Goal: Find specific page/section: Find specific page/section

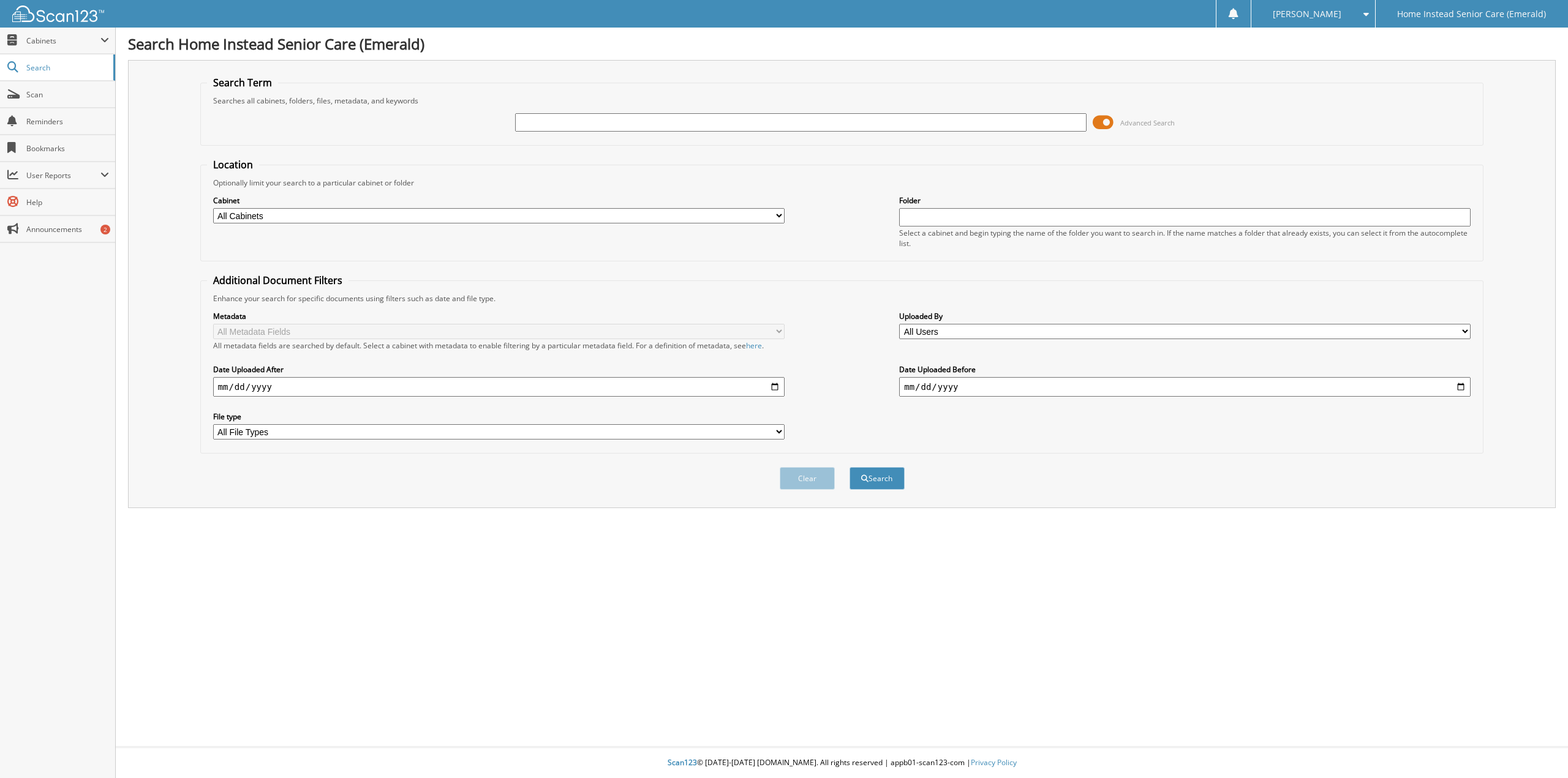
click at [606, 129] on input "text" at bounding box center [801, 123] width 571 height 18
type input "zorabedian"
click at [850, 467] on button "Search" at bounding box center [877, 478] width 55 height 23
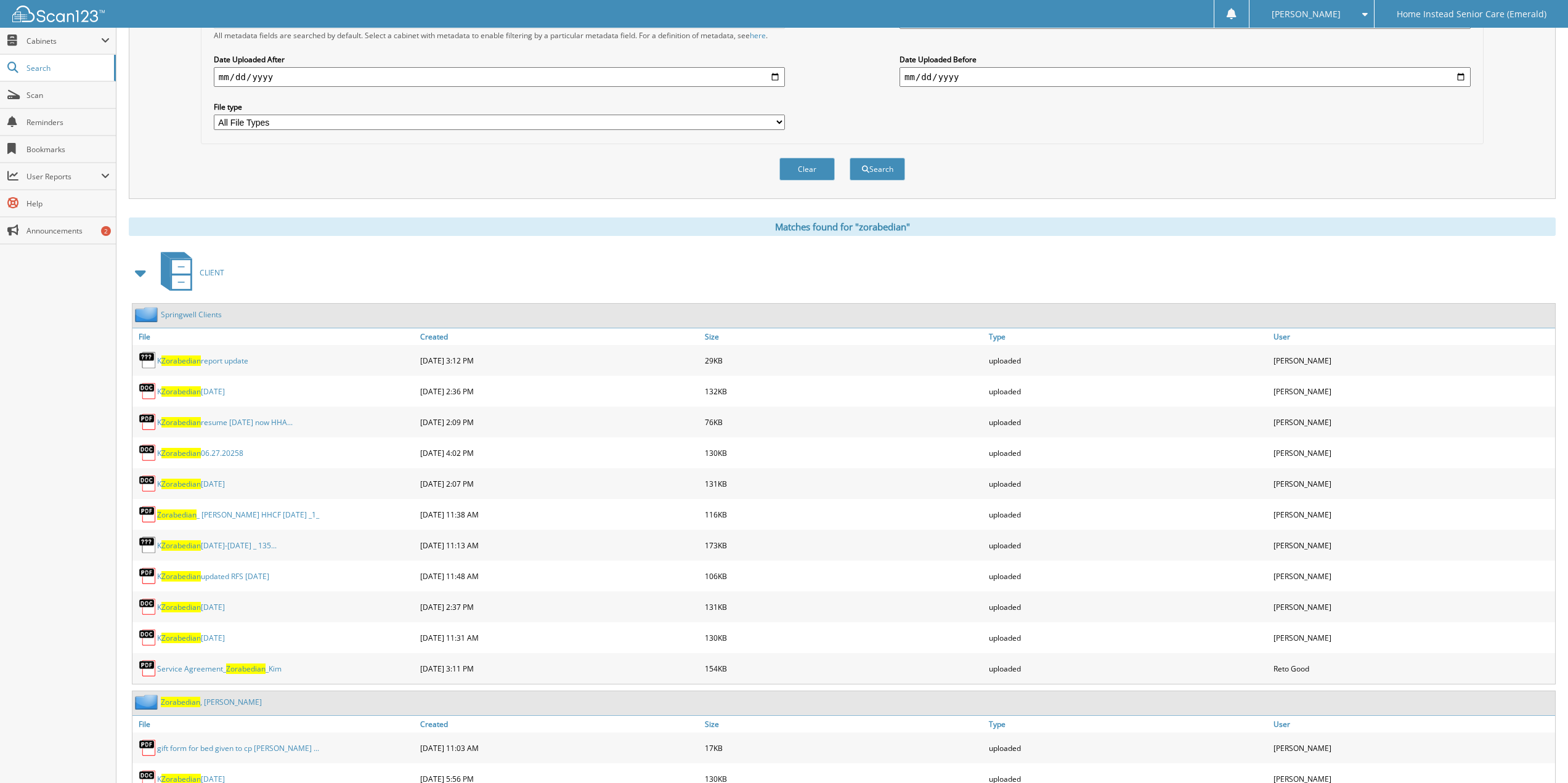
scroll to position [386, 0]
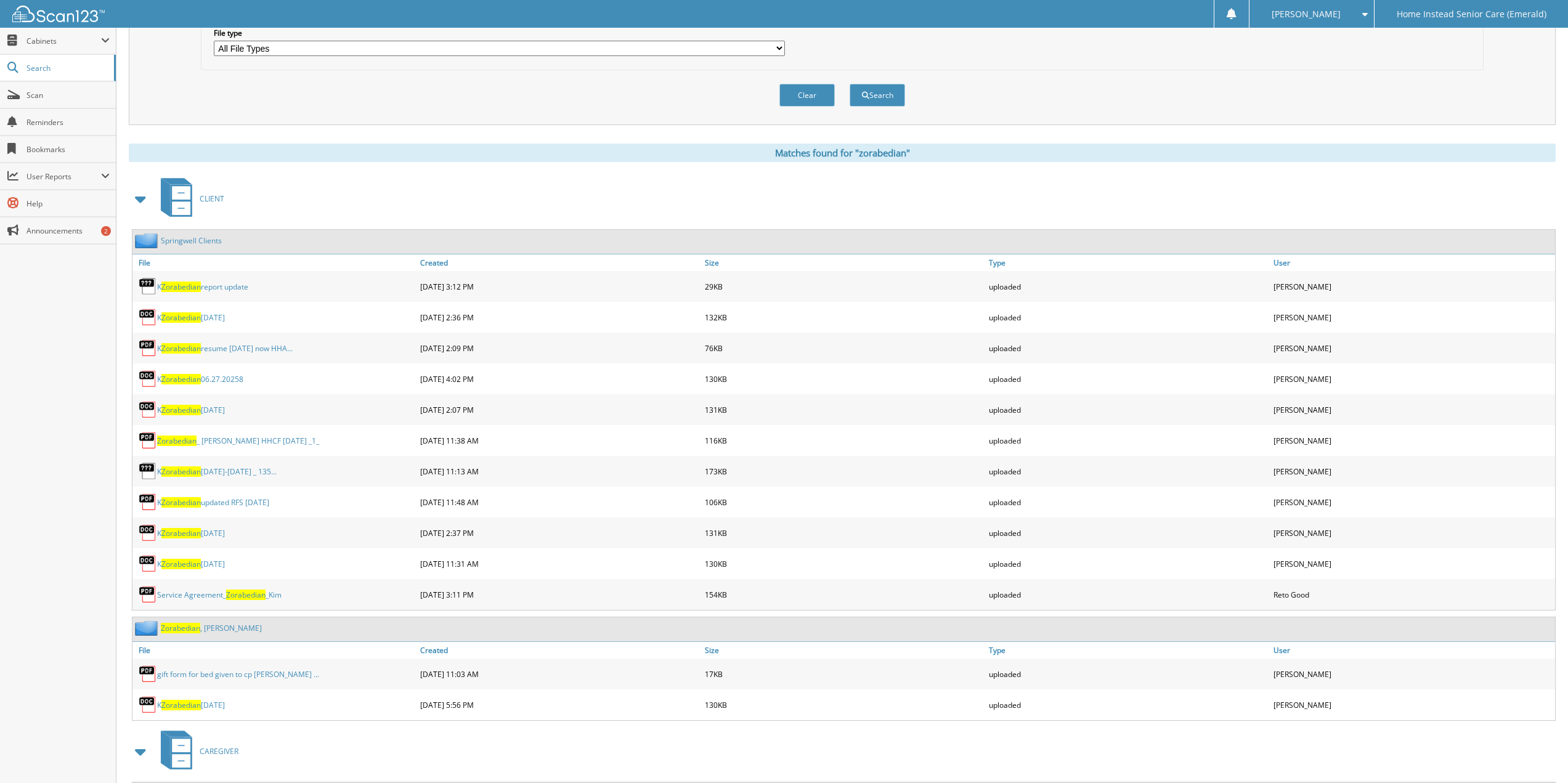
click at [184, 241] on link "Springwell Clients" at bounding box center [191, 241] width 61 height 10
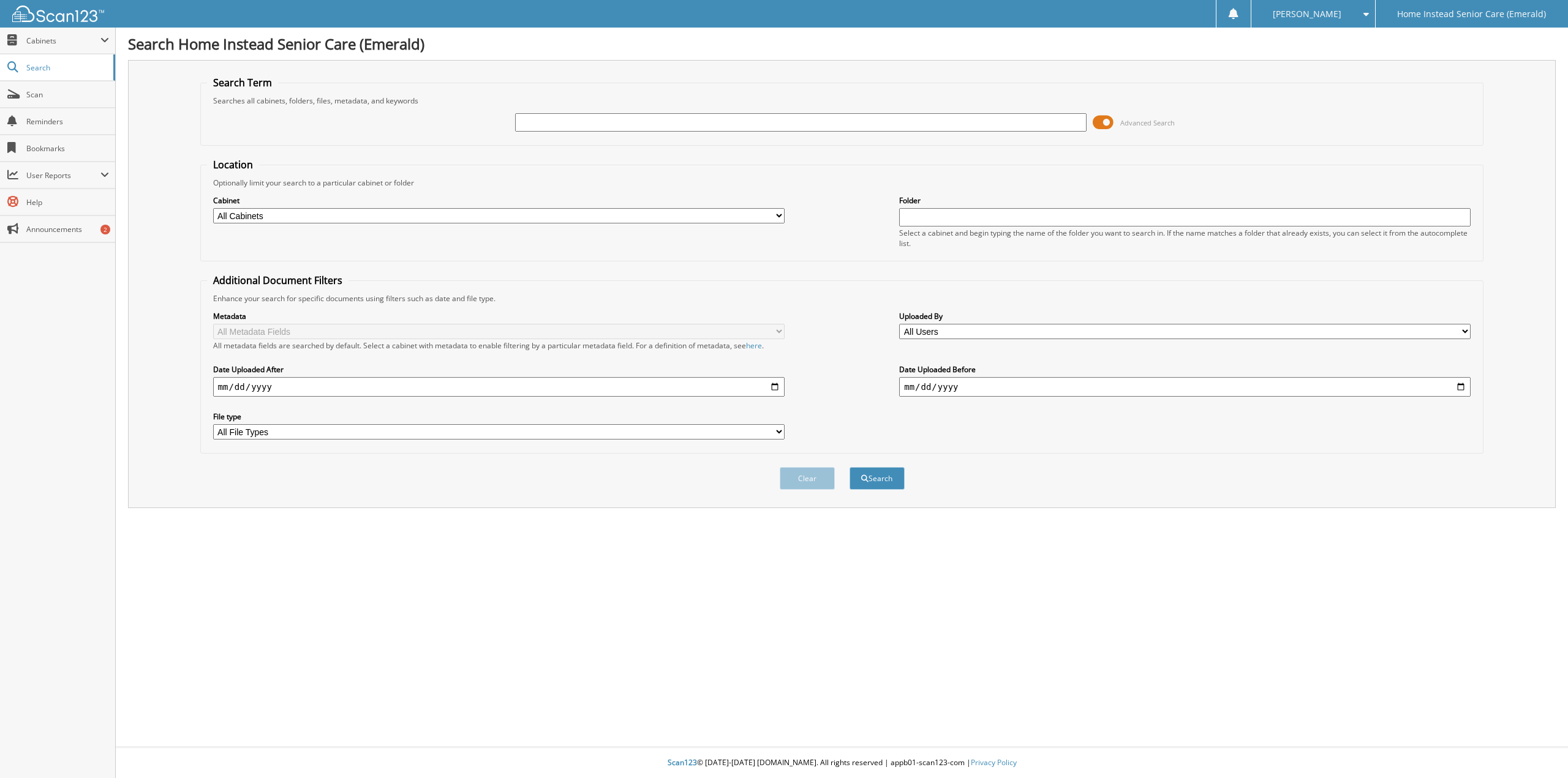
click at [650, 126] on input "text" at bounding box center [801, 123] width 571 height 18
type input "zorabedian"
click at [850, 467] on button "Search" at bounding box center [877, 478] width 55 height 23
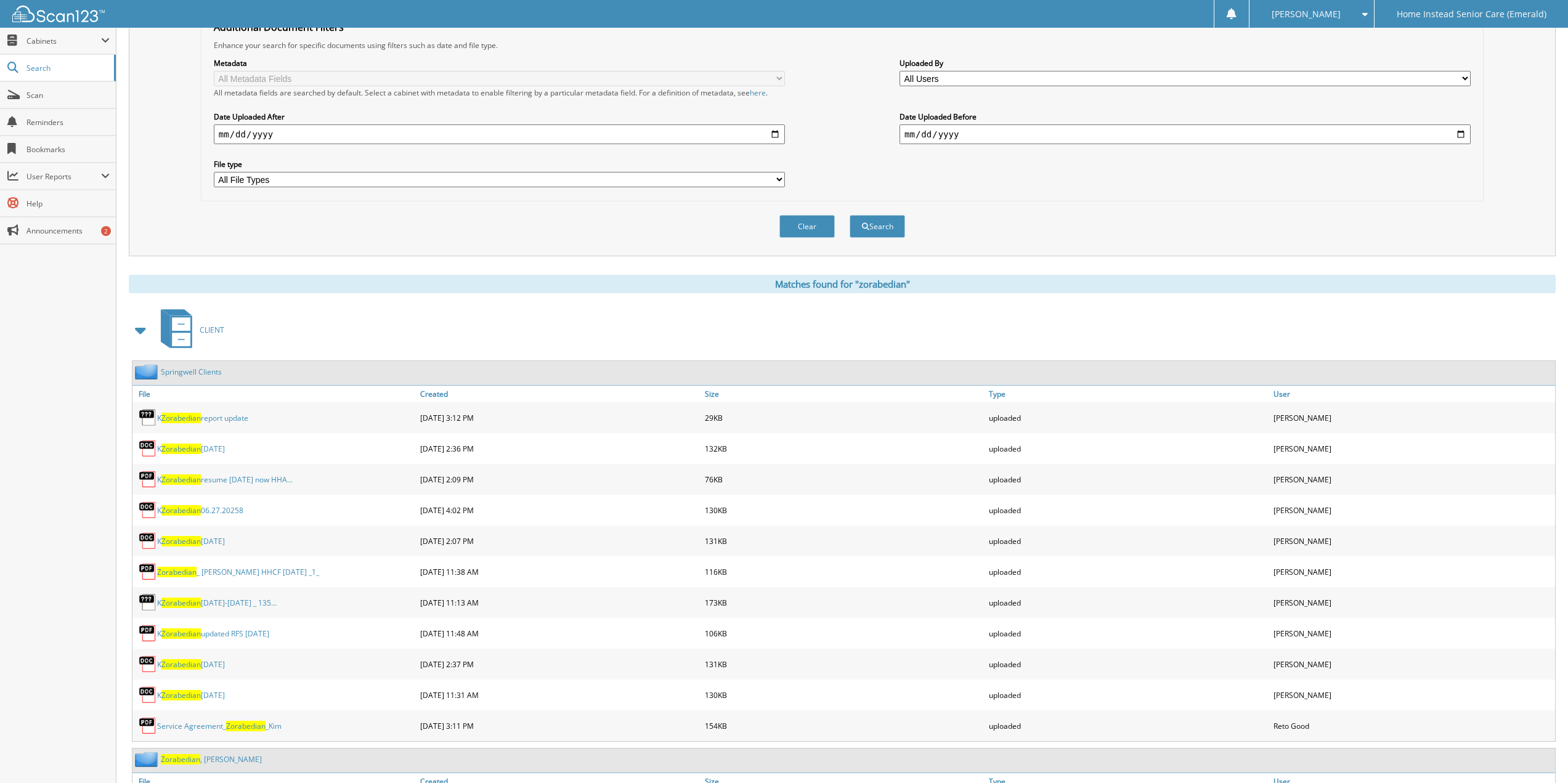
scroll to position [345, 0]
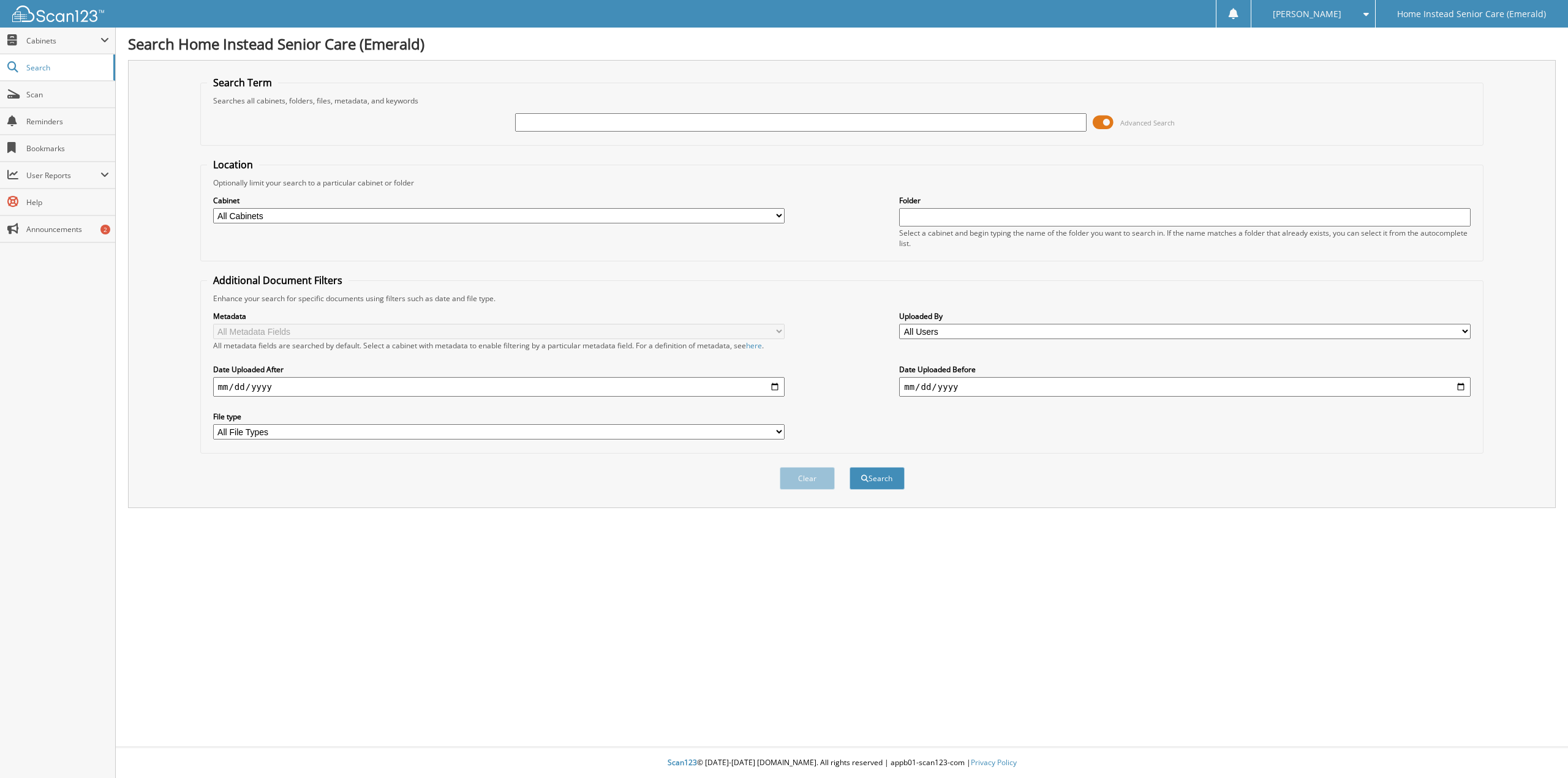
click at [619, 117] on input "text" at bounding box center [801, 123] width 571 height 18
type input "zorabedian"
click at [850, 467] on button "Search" at bounding box center [877, 478] width 55 height 23
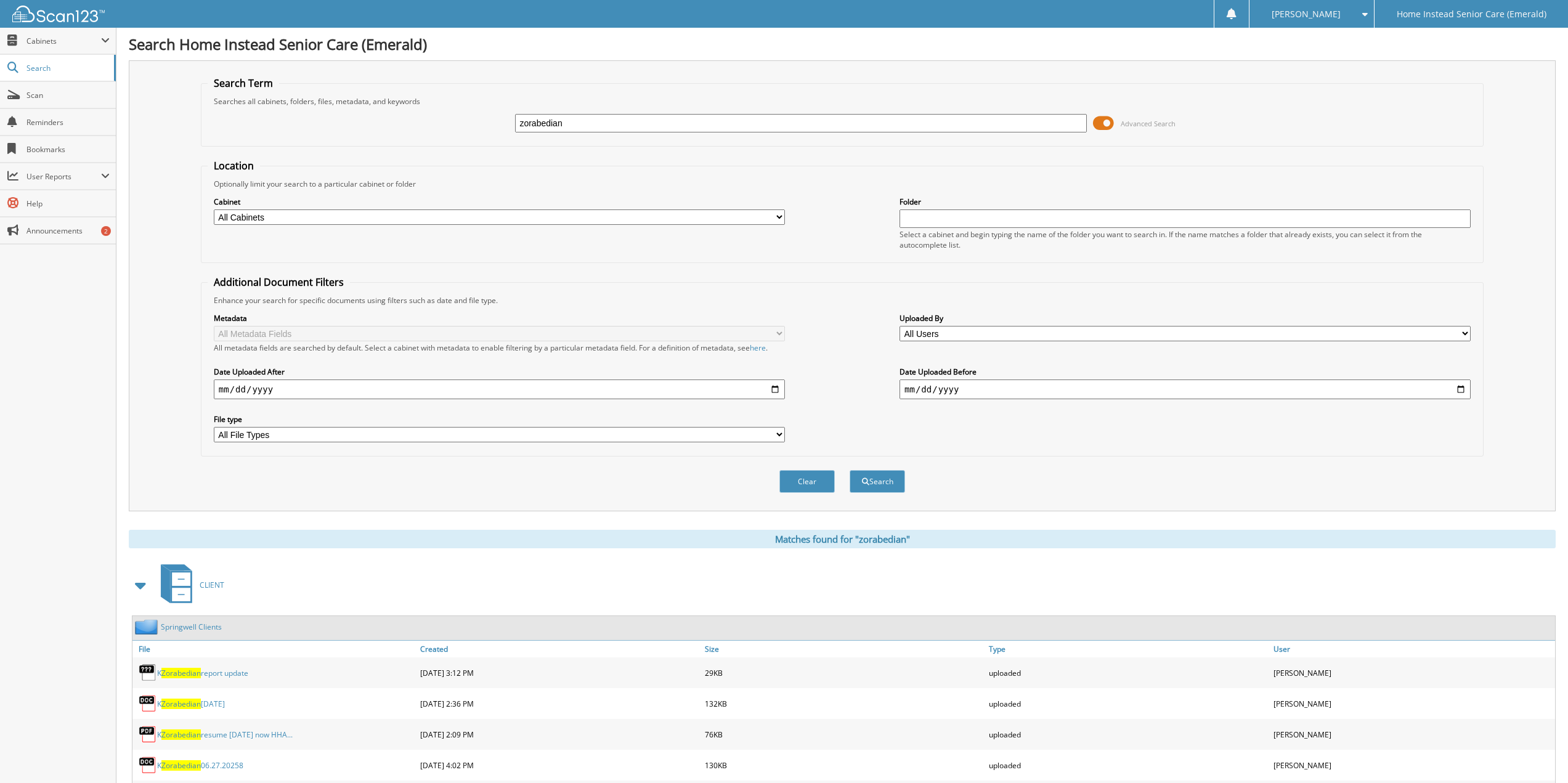
click at [1567, 783] on div "Search Home Instead Senior Care (Emerald) Search Term Searches all cabinets, fo…" at bounding box center [842, 639] width 1451 height 1279
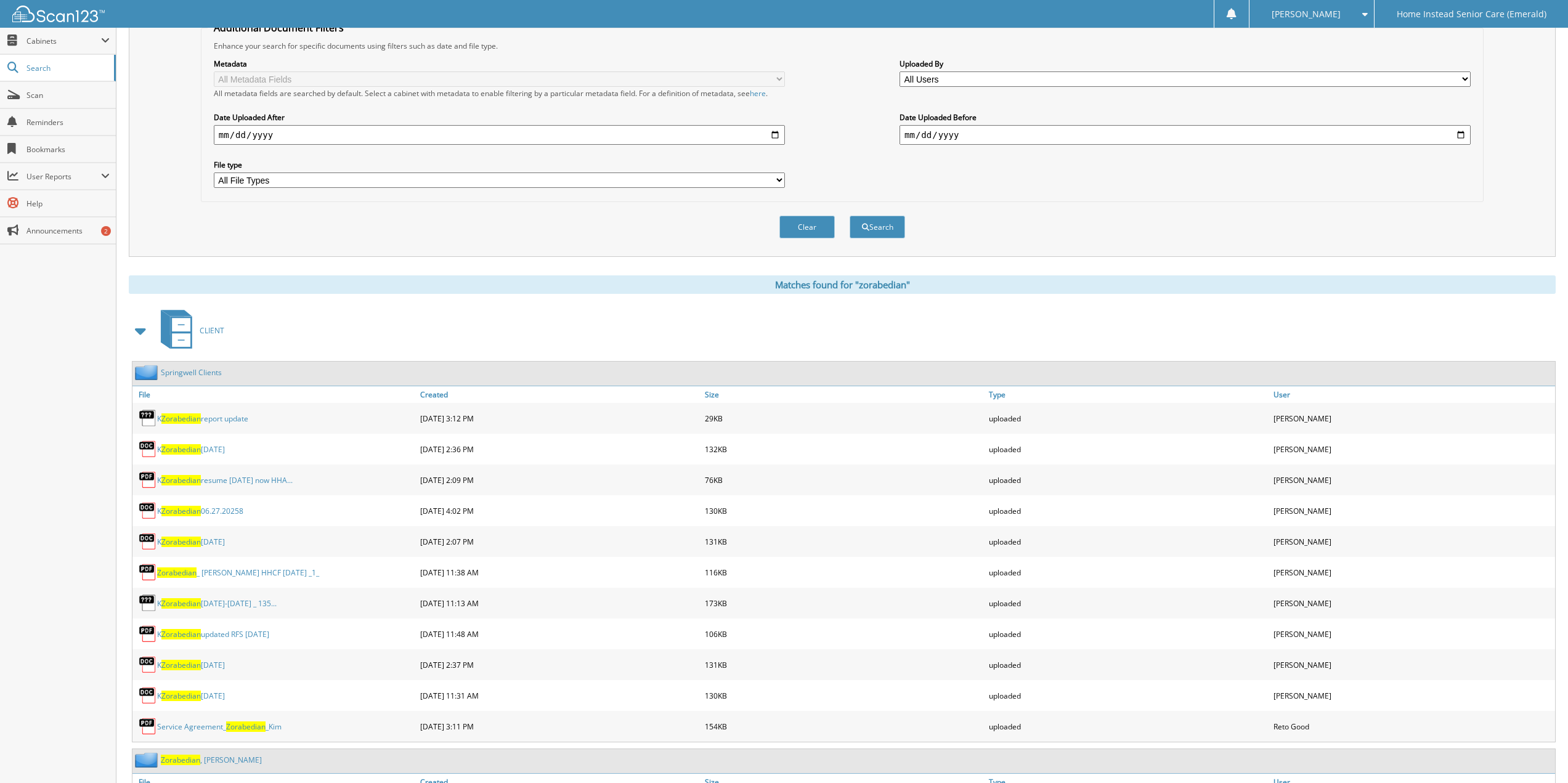
scroll to position [288, 0]
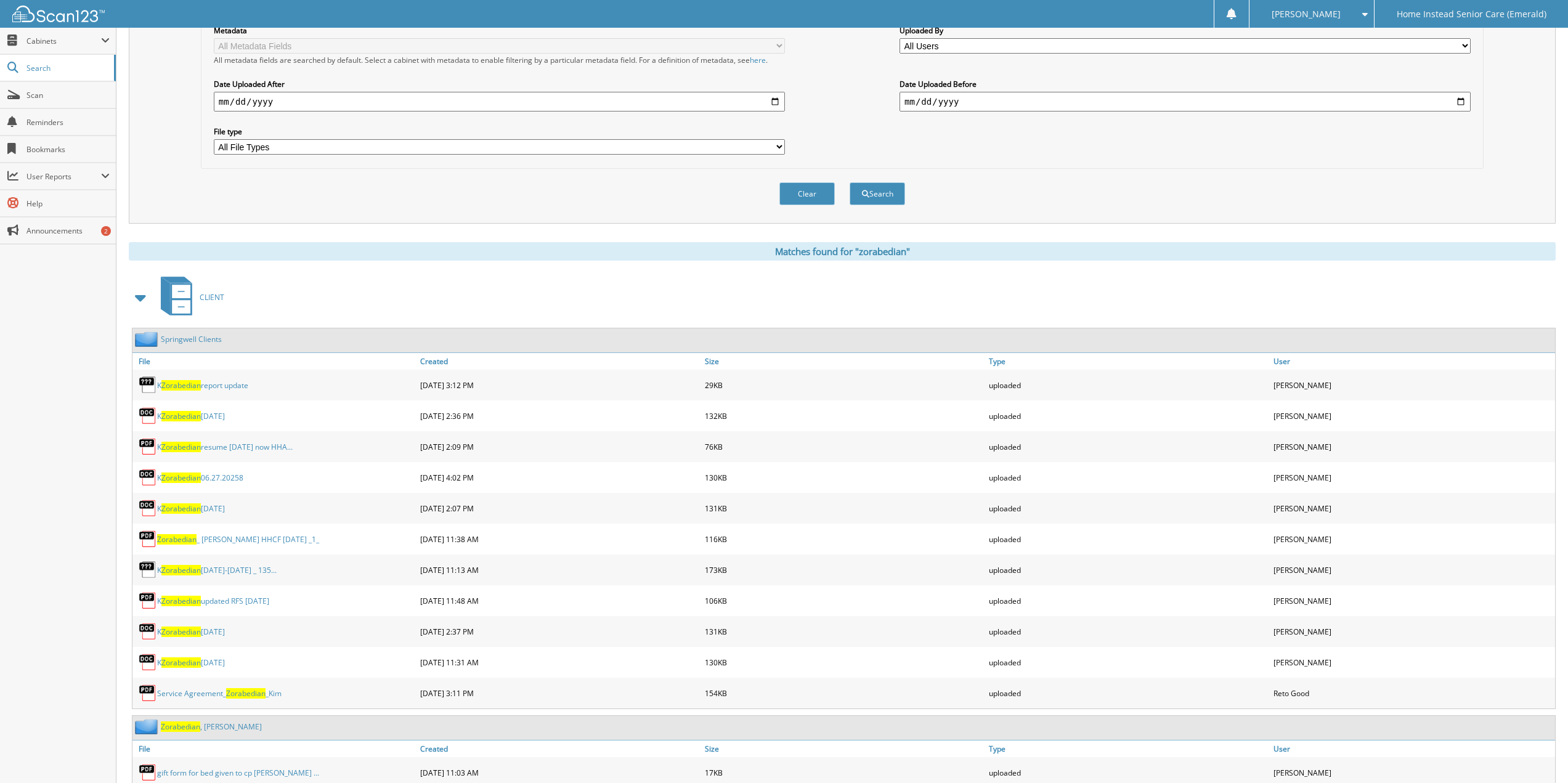
click at [198, 336] on link "Springwell Clients" at bounding box center [191, 339] width 61 height 10
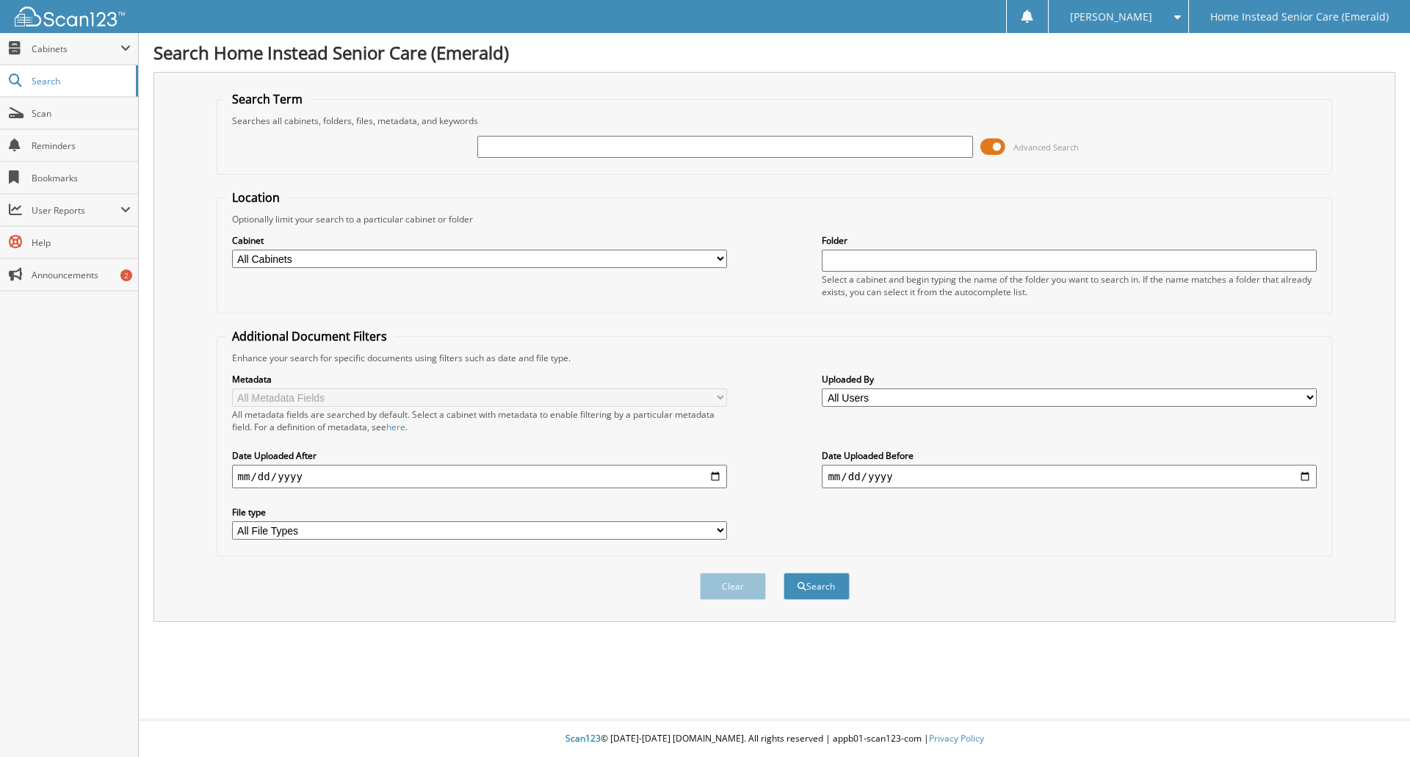
click at [599, 145] on input "text" at bounding box center [724, 147] width 495 height 22
type input "zorabedian"
click at [784, 573] on button "Search" at bounding box center [817, 586] width 66 height 27
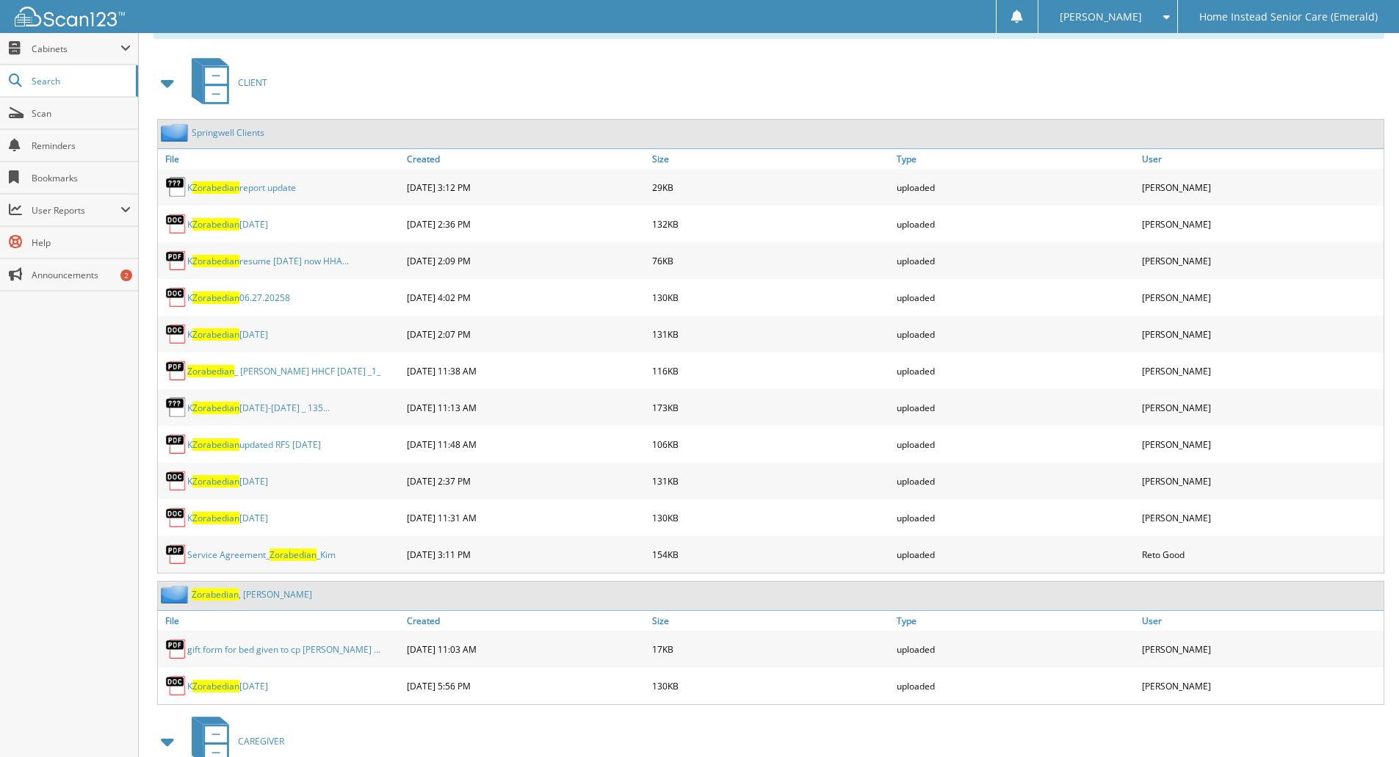
scroll to position [657, 0]
